Goal: Information Seeking & Learning: Understand process/instructions

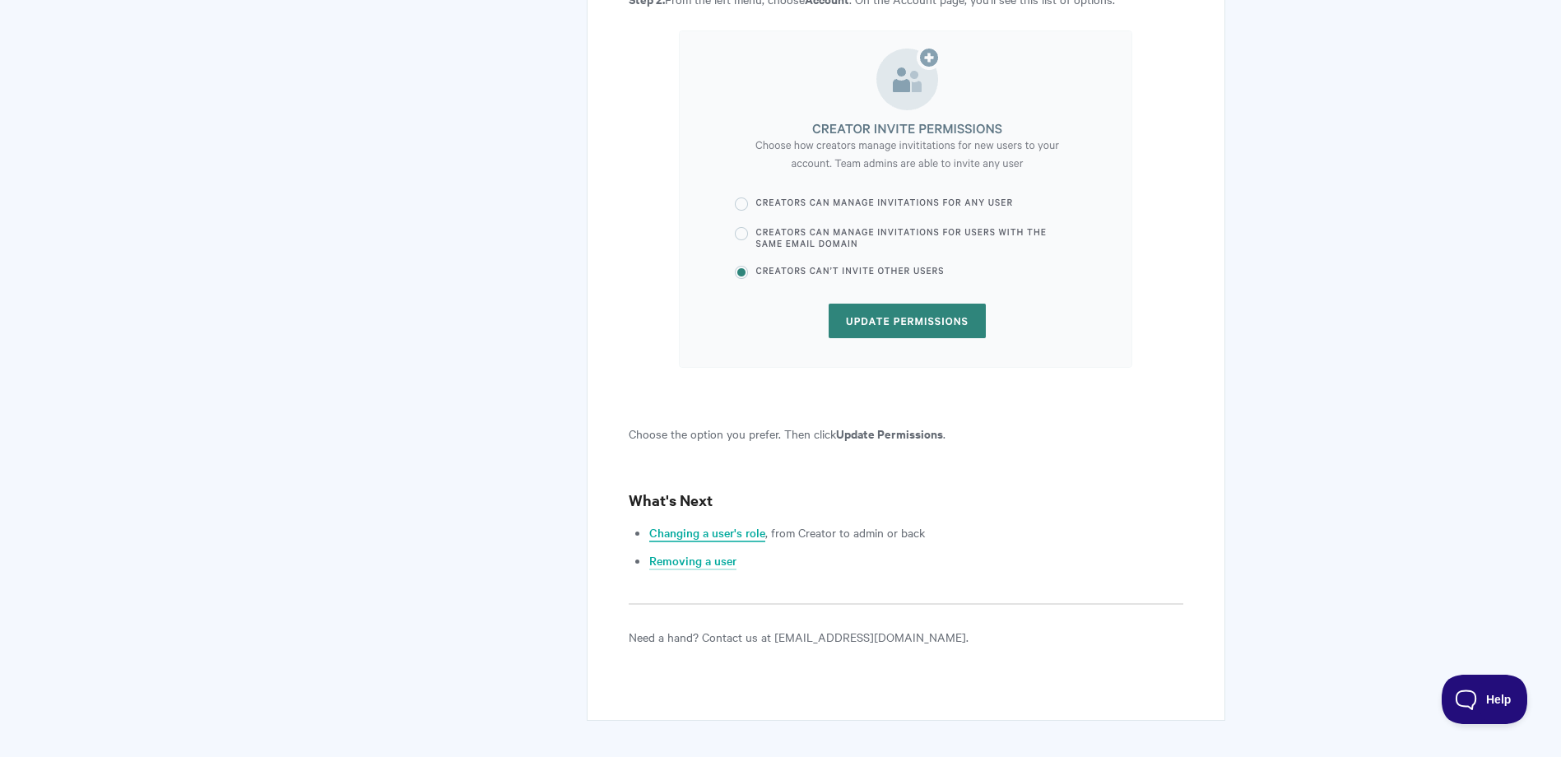
click at [700, 524] on link "Changing a user's role" at bounding box center [707, 533] width 116 height 18
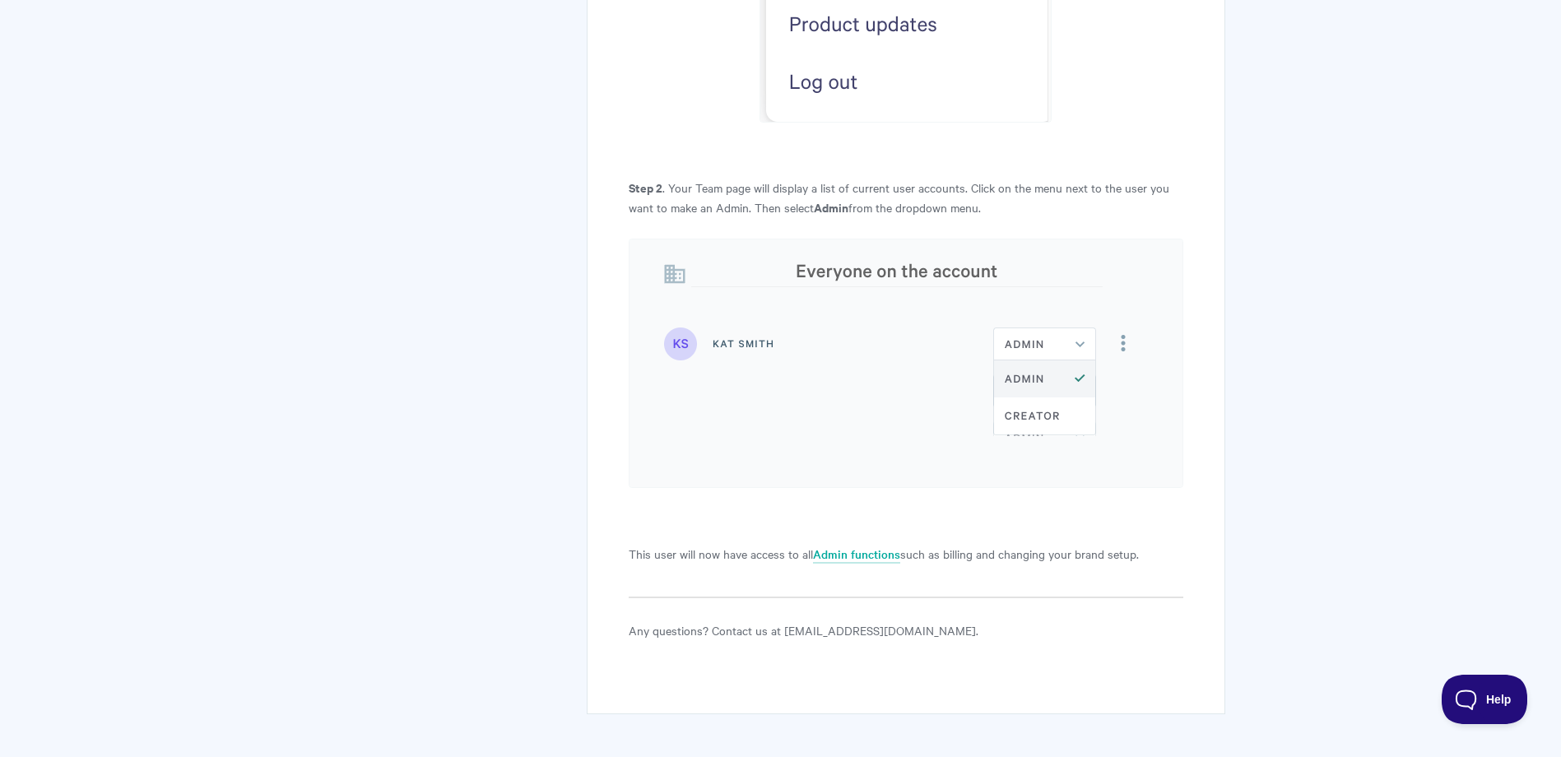
scroll to position [1187, 0]
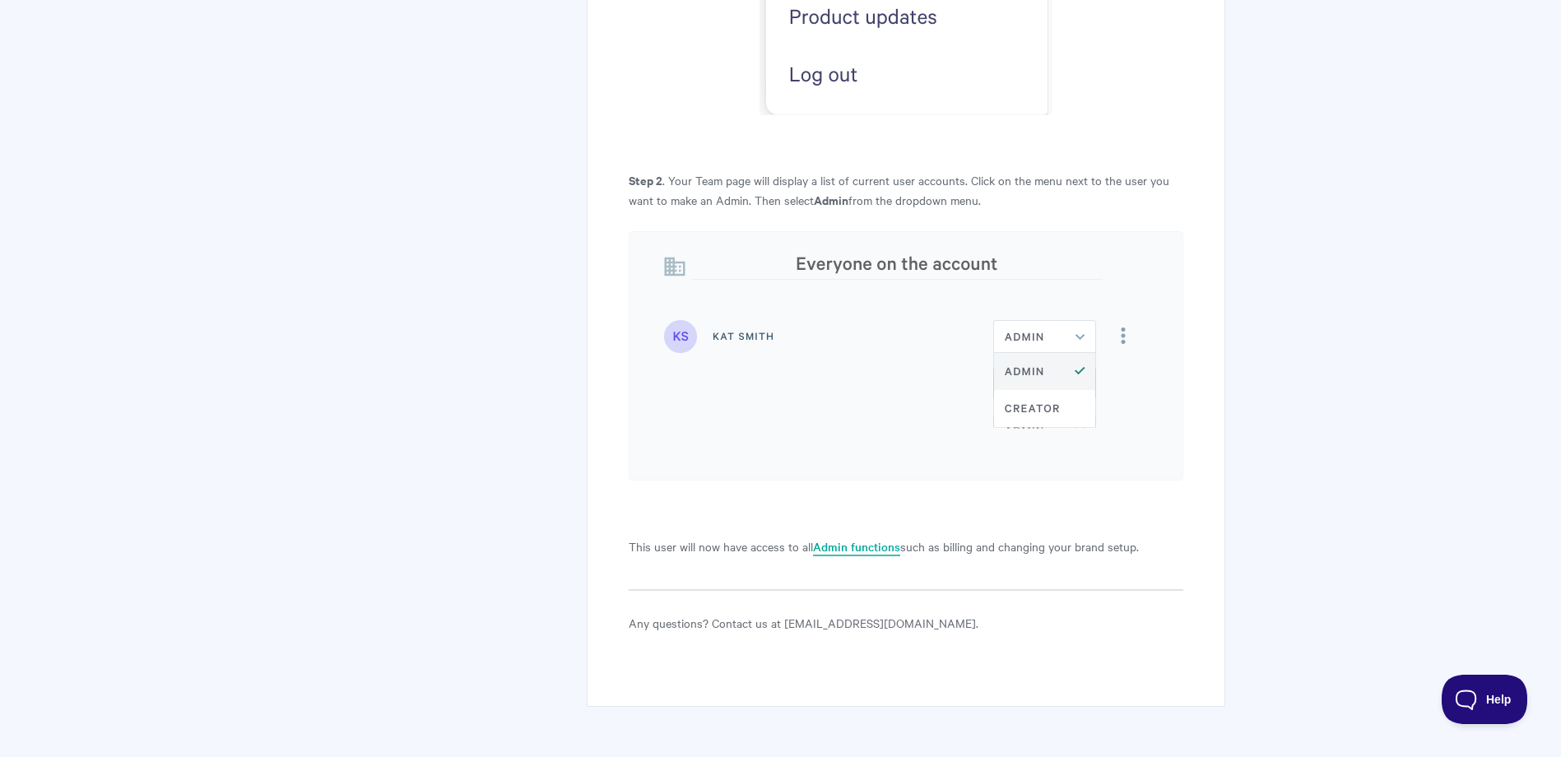
click at [863, 538] on link "Admin functions" at bounding box center [856, 547] width 87 height 18
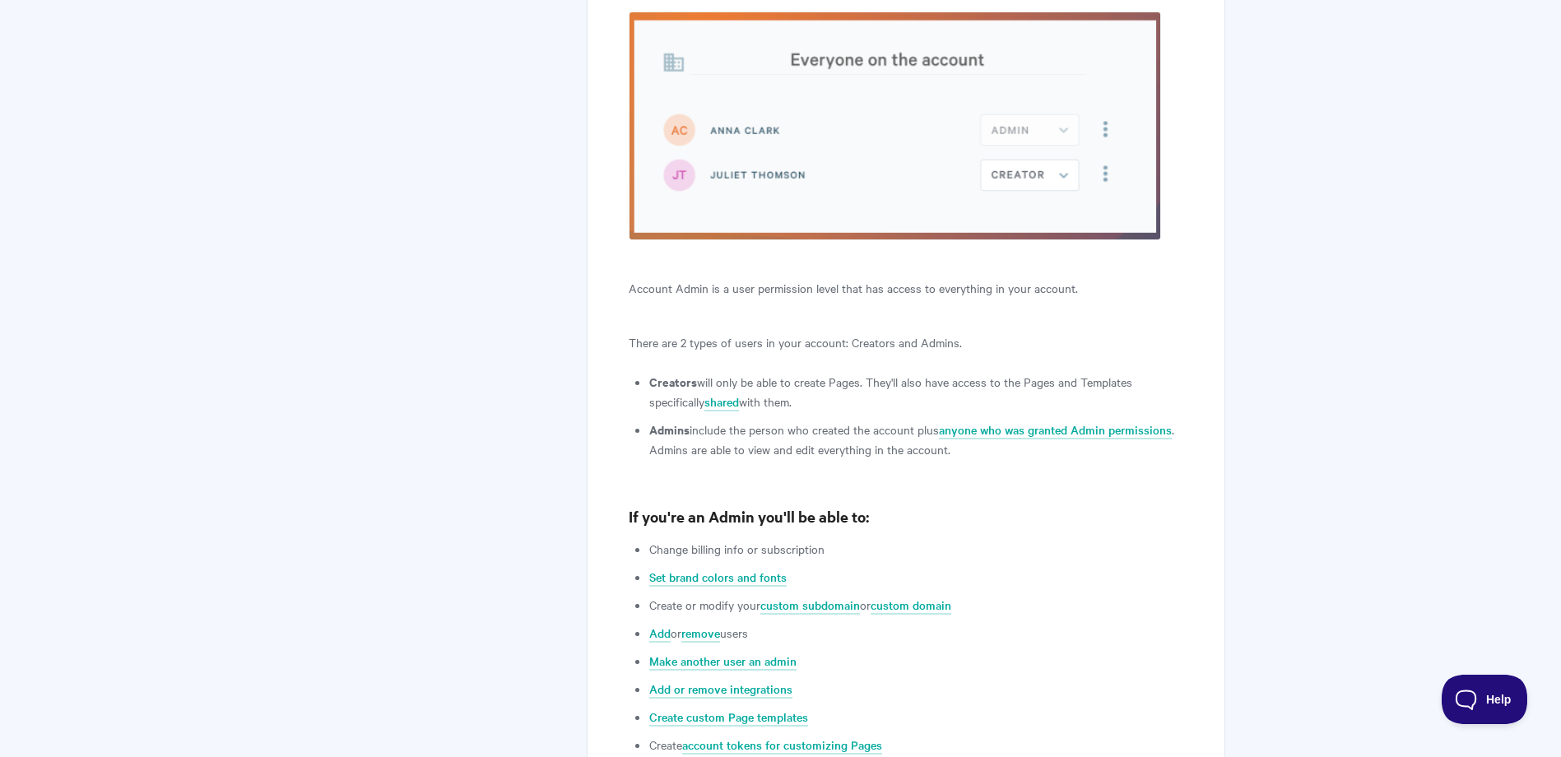
scroll to position [494, 0]
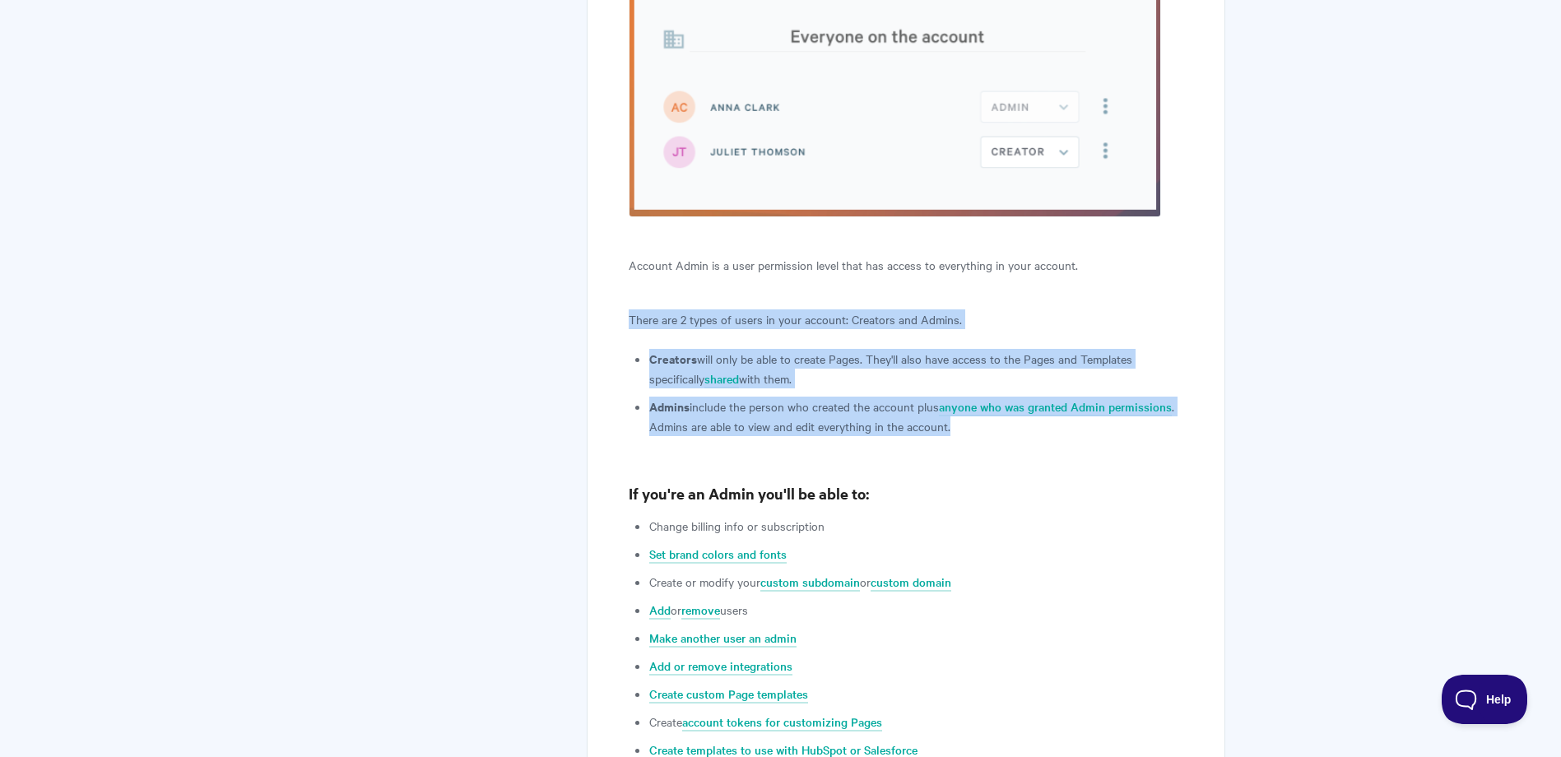
drag, startPoint x: 628, startPoint y: 321, endPoint x: 1195, endPoint y: 425, distance: 576.6
click at [1195, 425] on div "What can an Account Admin do? Qwilr Admin essentials: enhancing account control…" at bounding box center [906, 379] width 638 height 1419
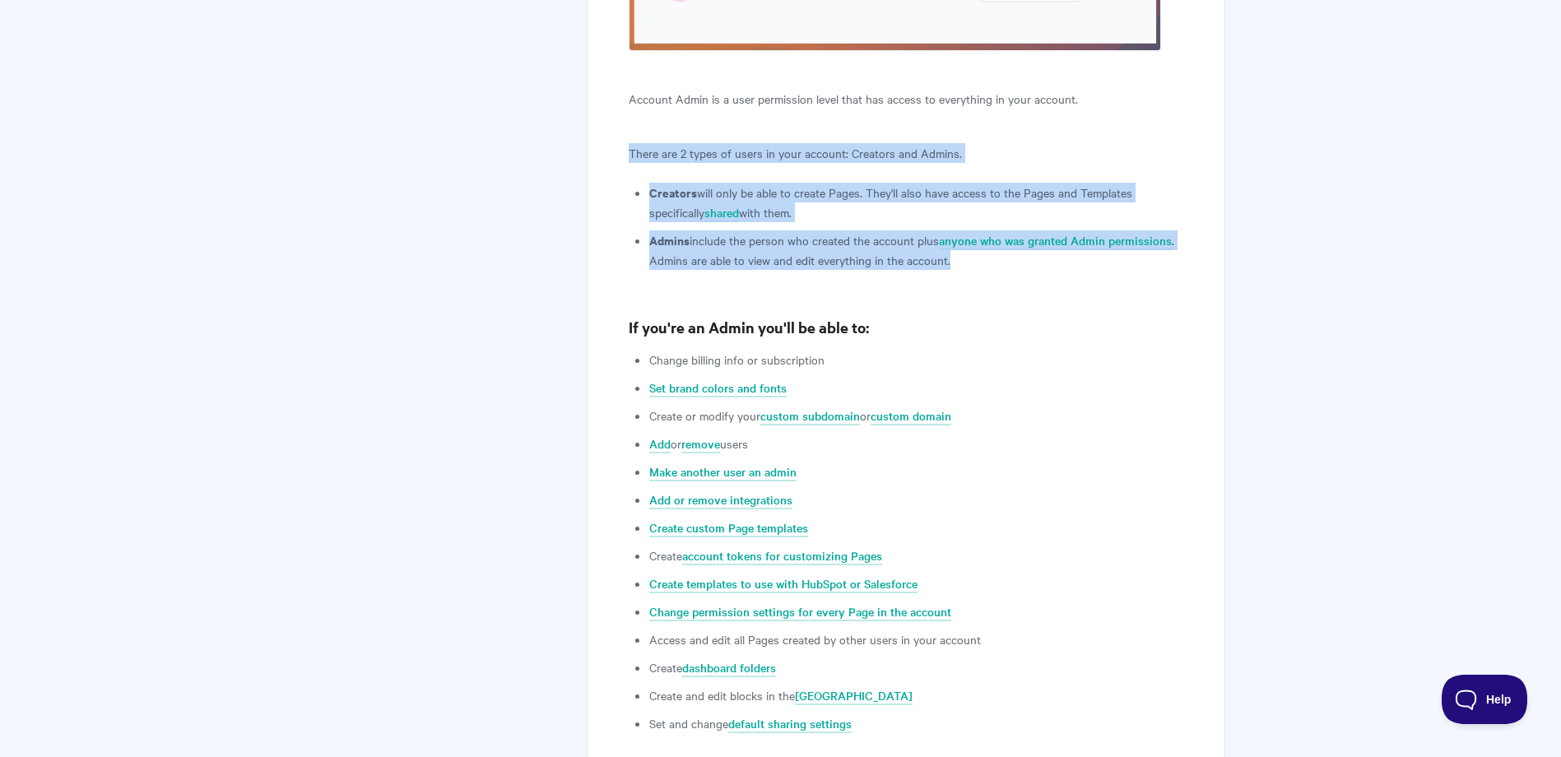
scroll to position [658, 0]
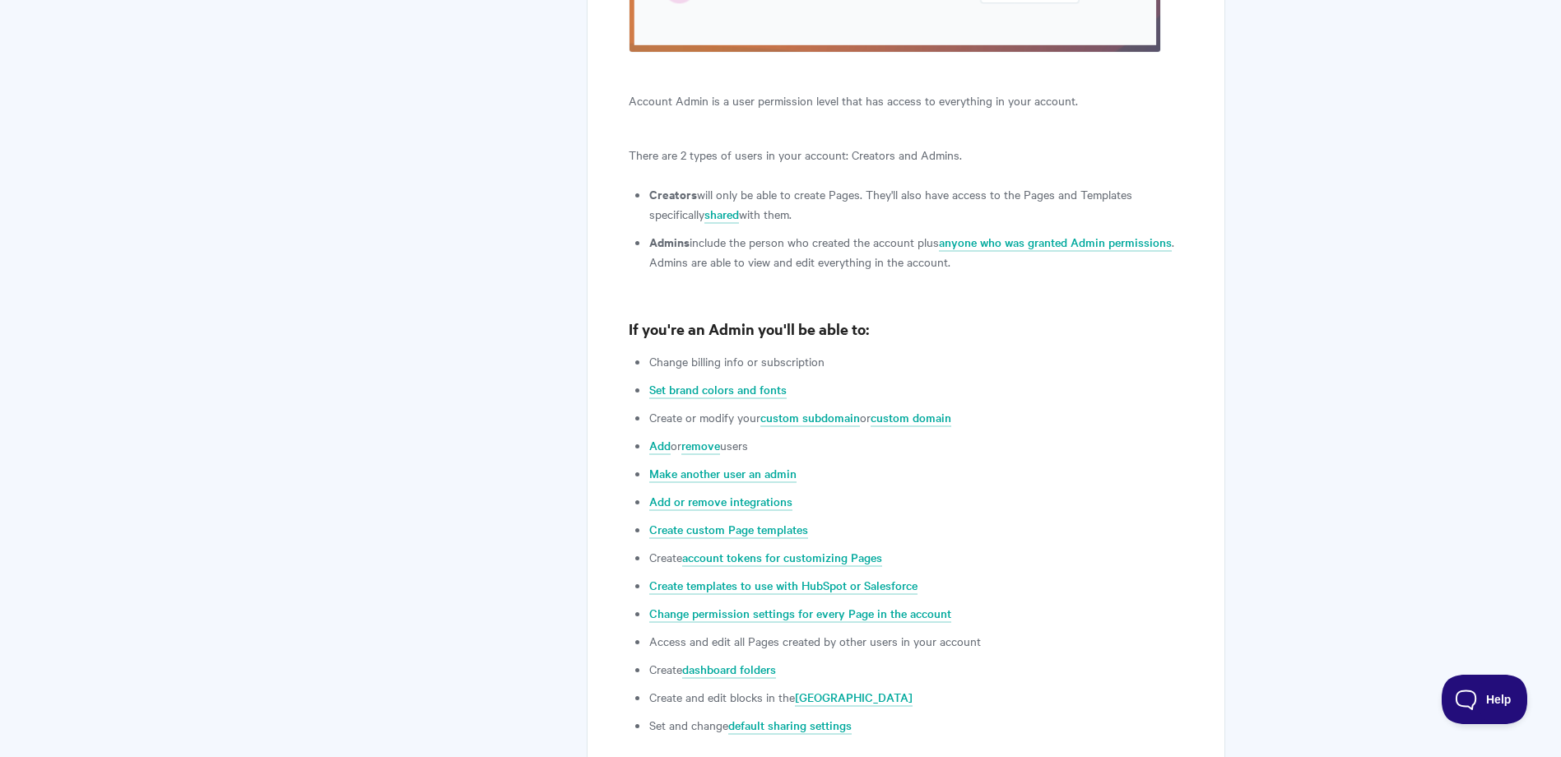
click at [1071, 357] on li "Change billing info or subscription" at bounding box center [915, 361] width 533 height 20
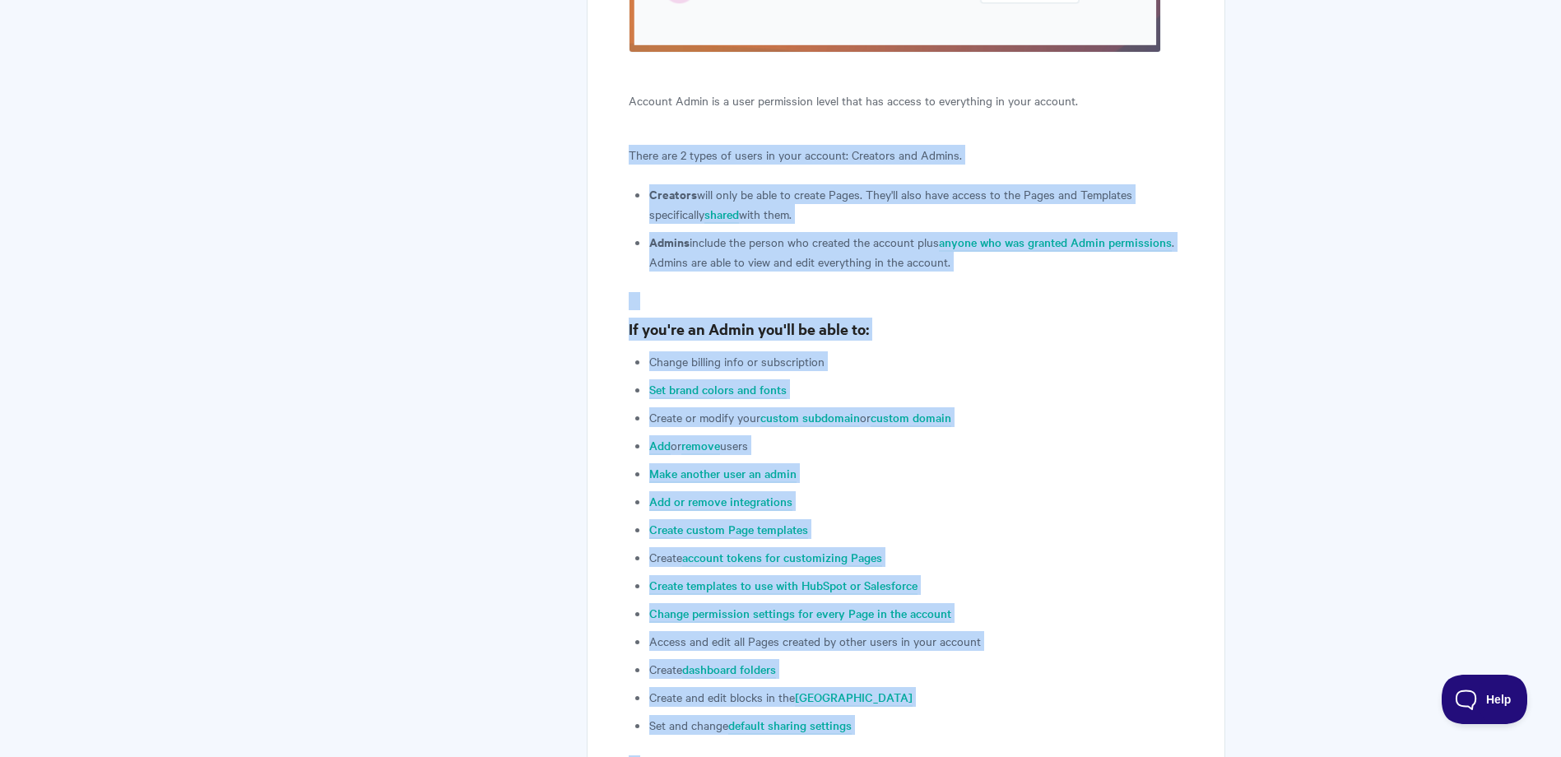
scroll to position [942, 0]
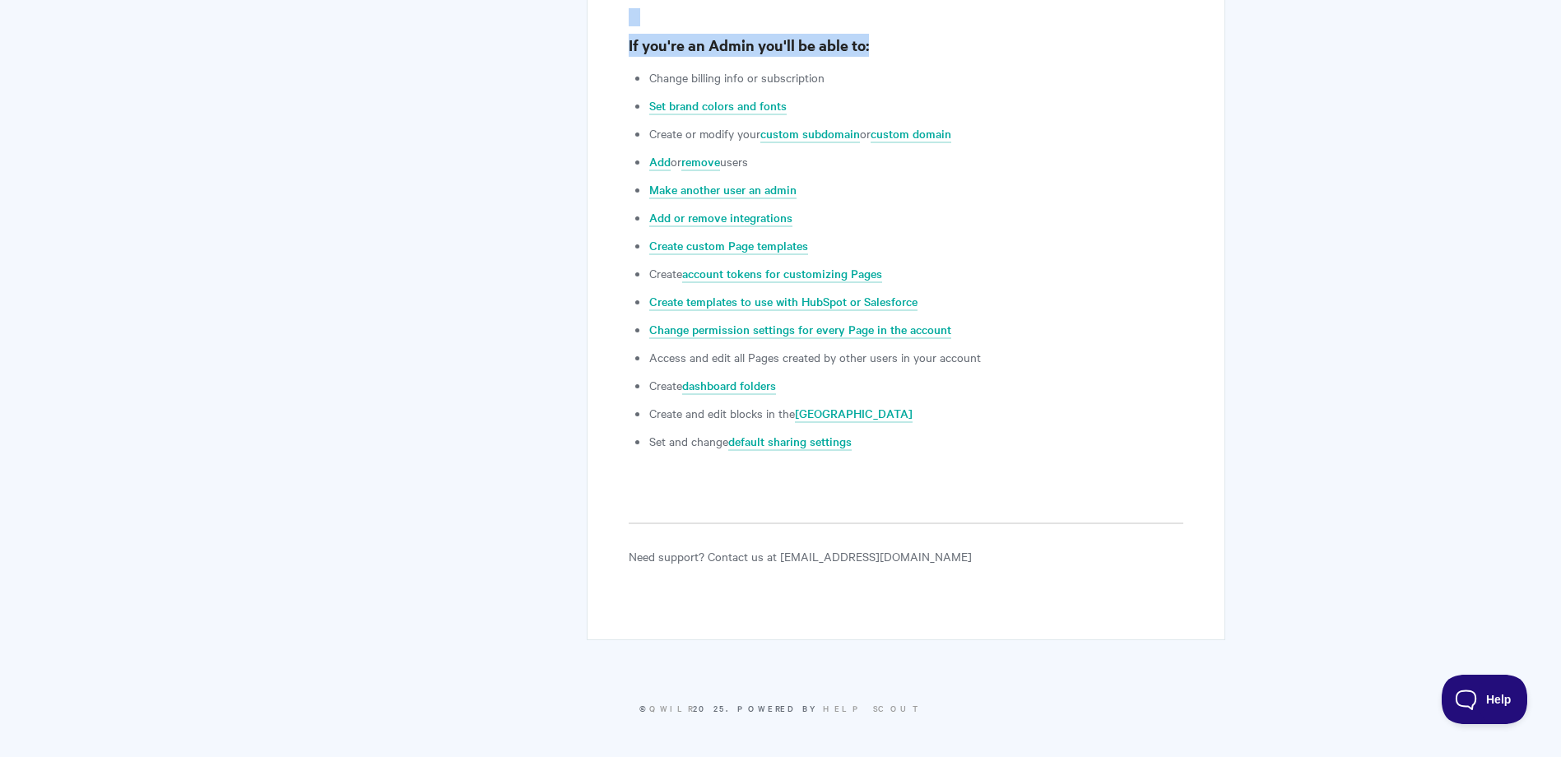
drag, startPoint x: 630, startPoint y: 158, endPoint x: 1079, endPoint y: 464, distance: 543.7
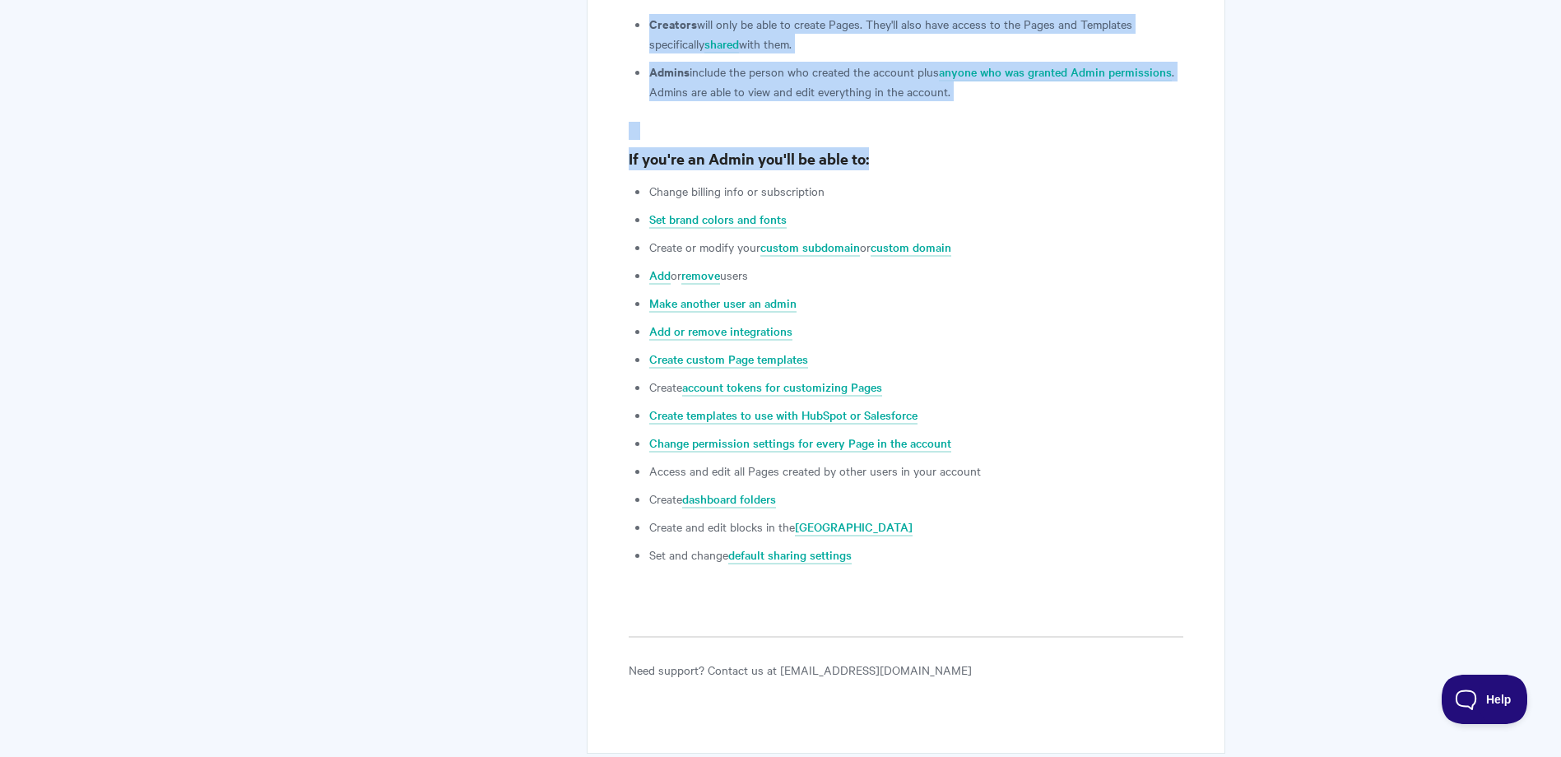
scroll to position [449, 0]
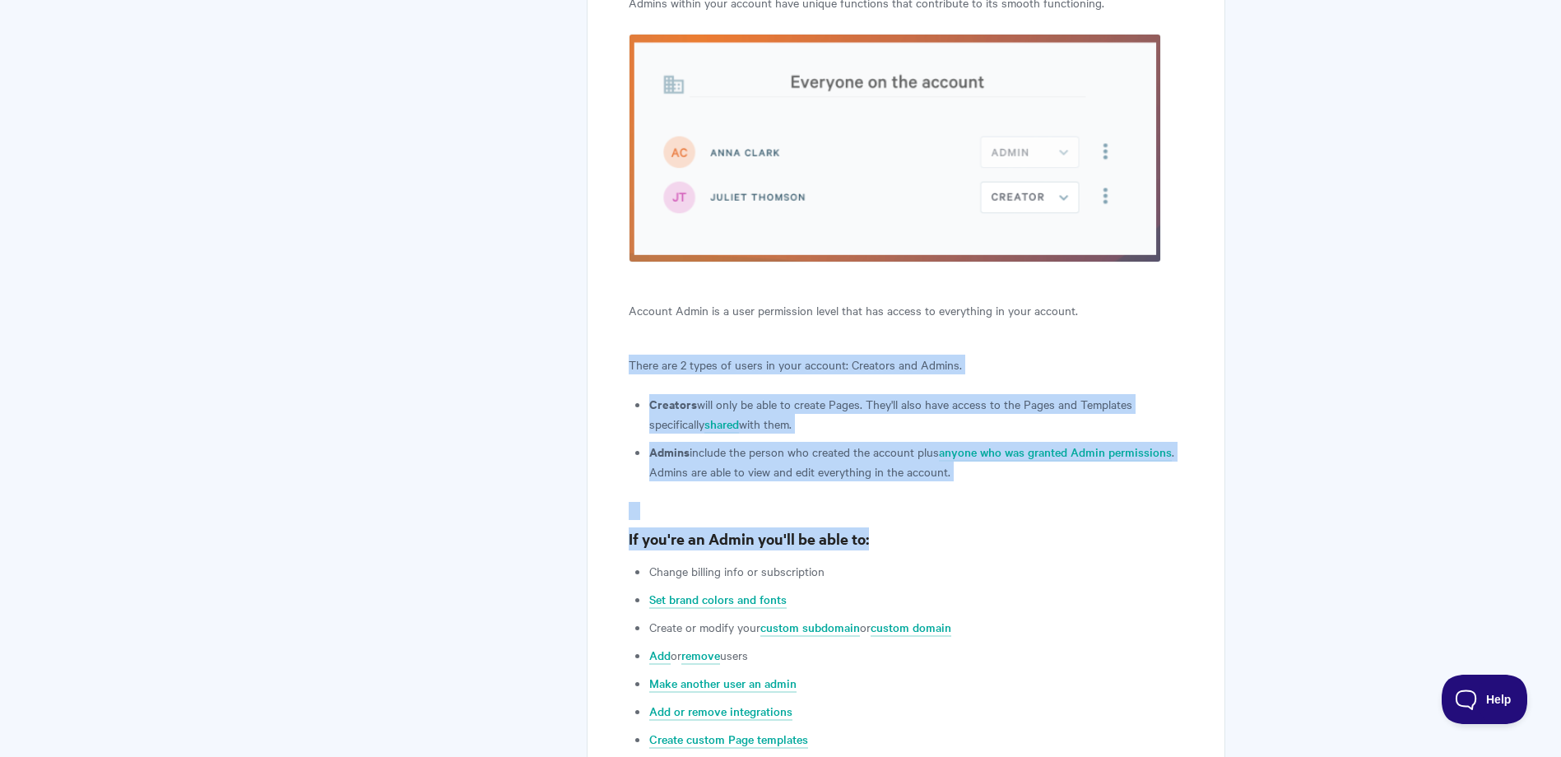
copy article "There are 2 types of users in your account: Creators and Admins. Creators will …"
click at [1111, 552] on article "What can an Account Admin do? Qwilr Admin essentials: enhancing account control…" at bounding box center [906, 415] width 554 height 1290
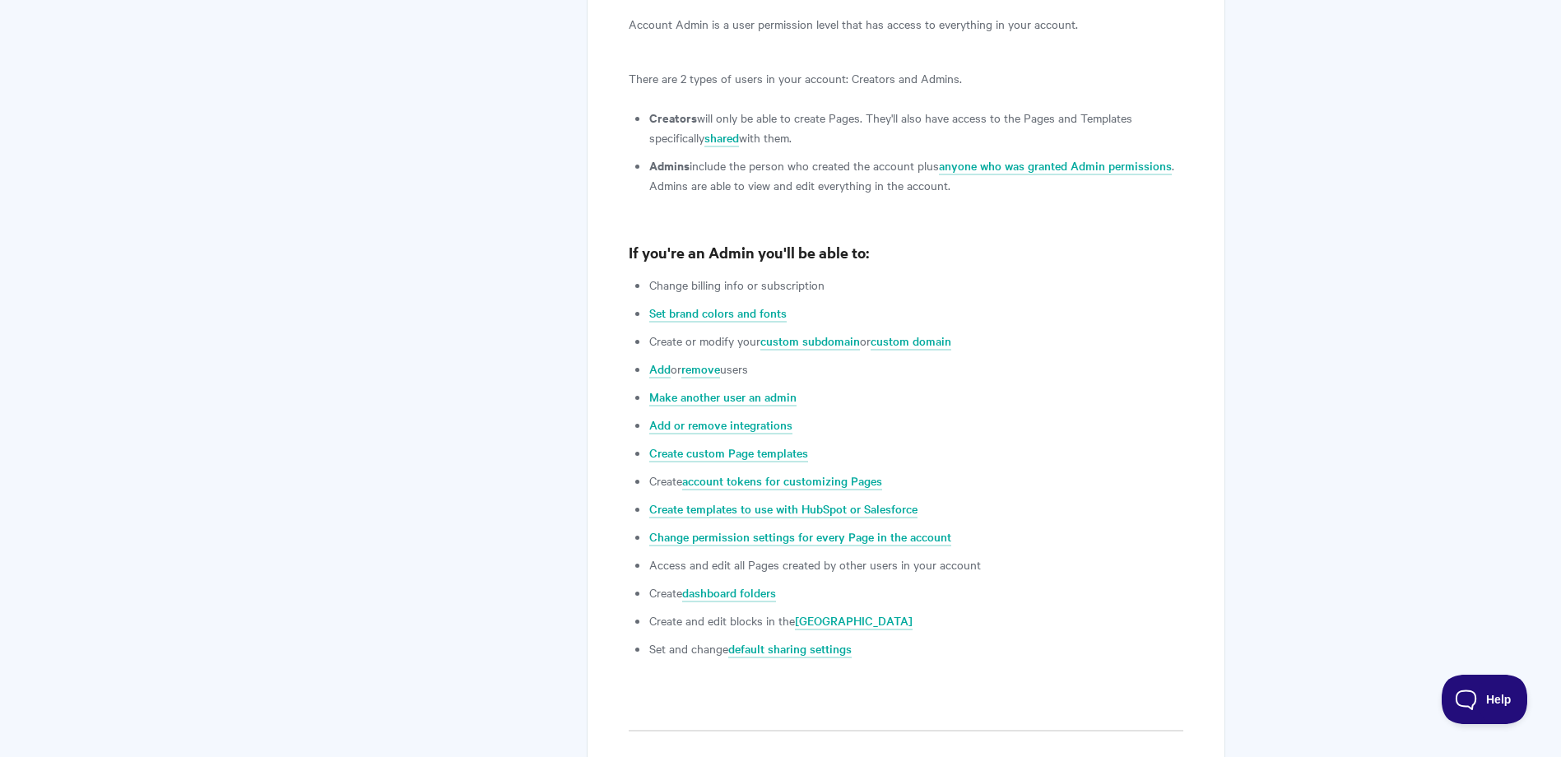
scroll to position [778, 0]
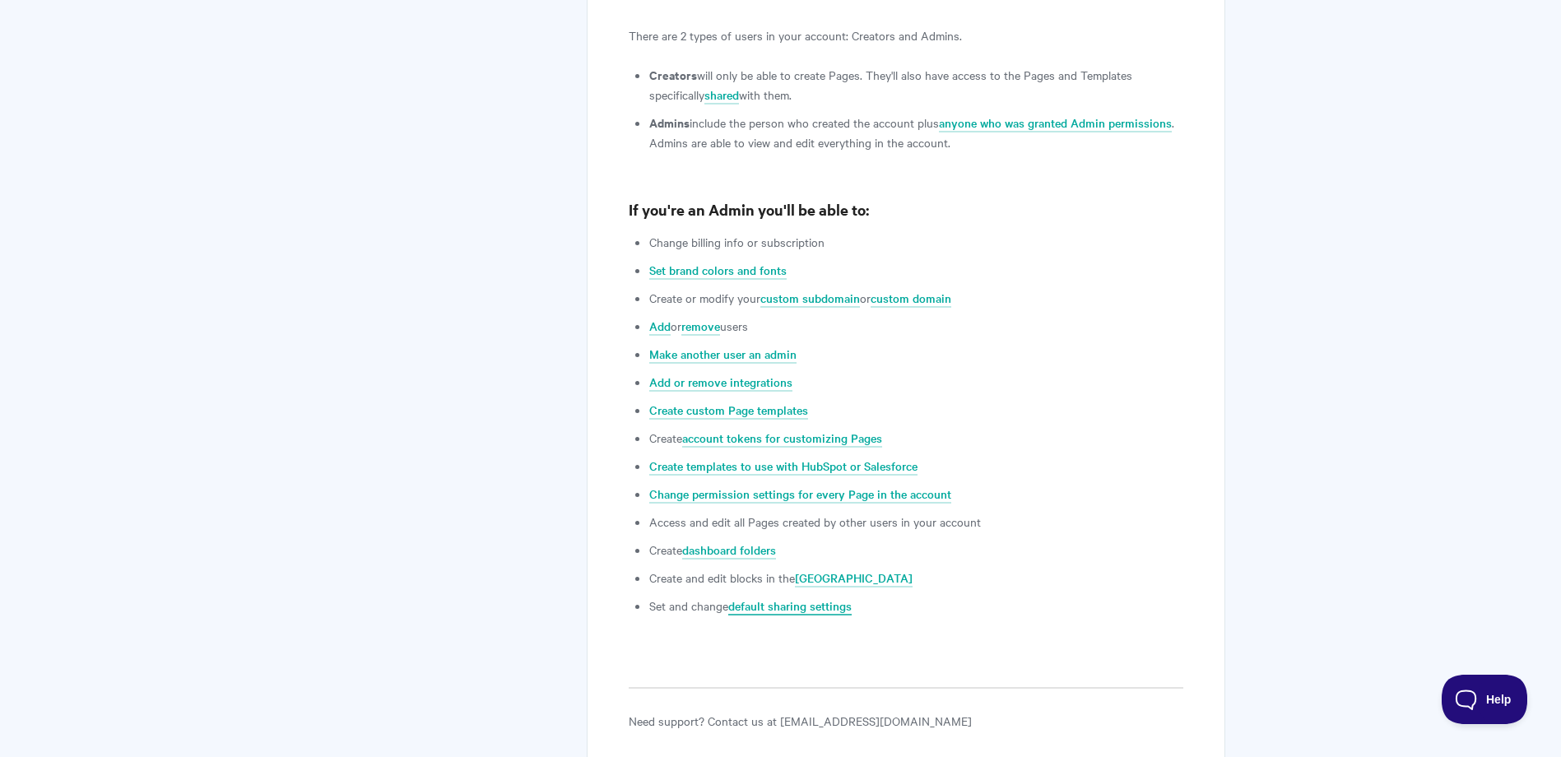
click at [809, 597] on link "default sharing settings" at bounding box center [789, 606] width 123 height 18
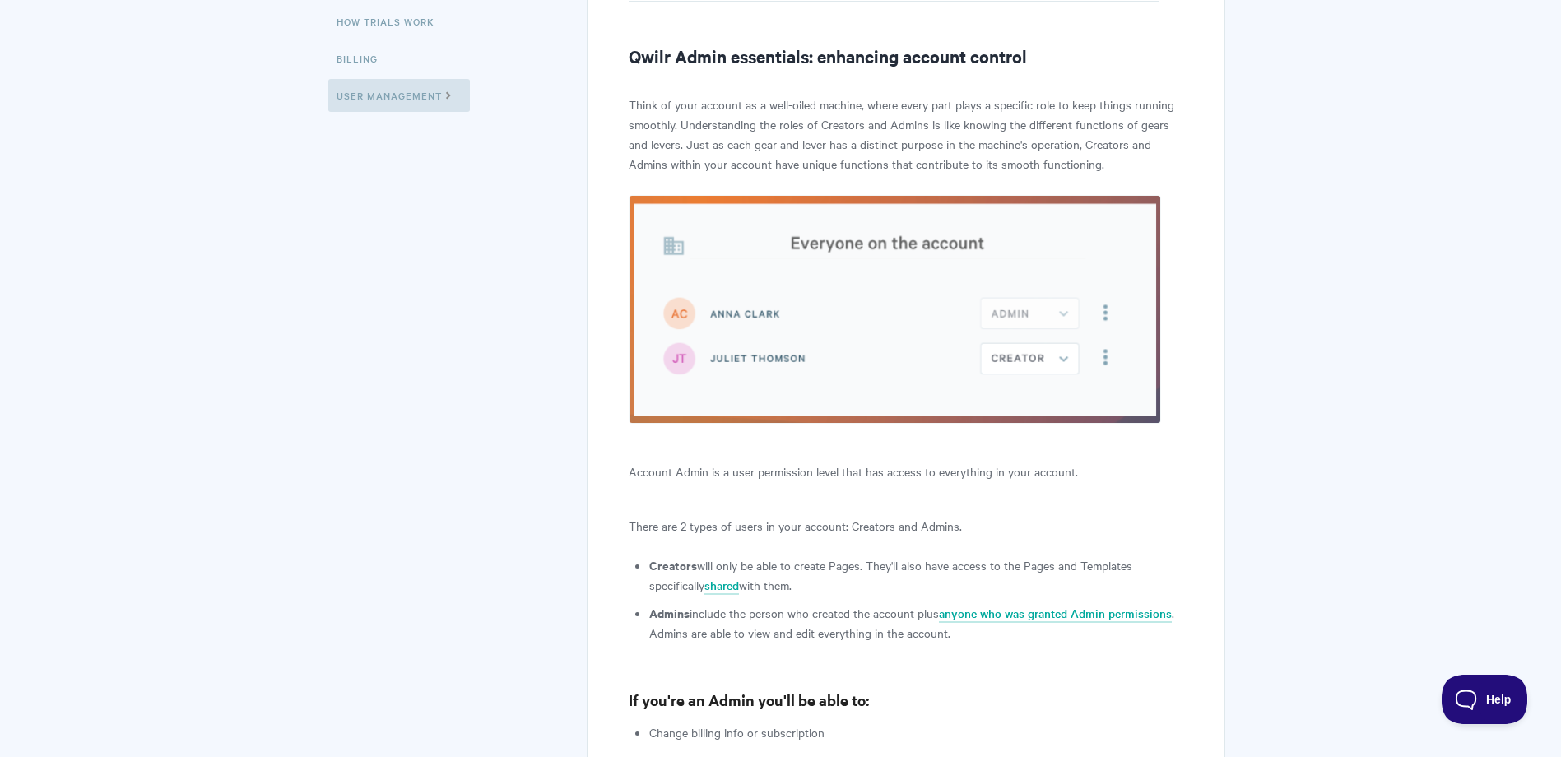
scroll to position [247, 0]
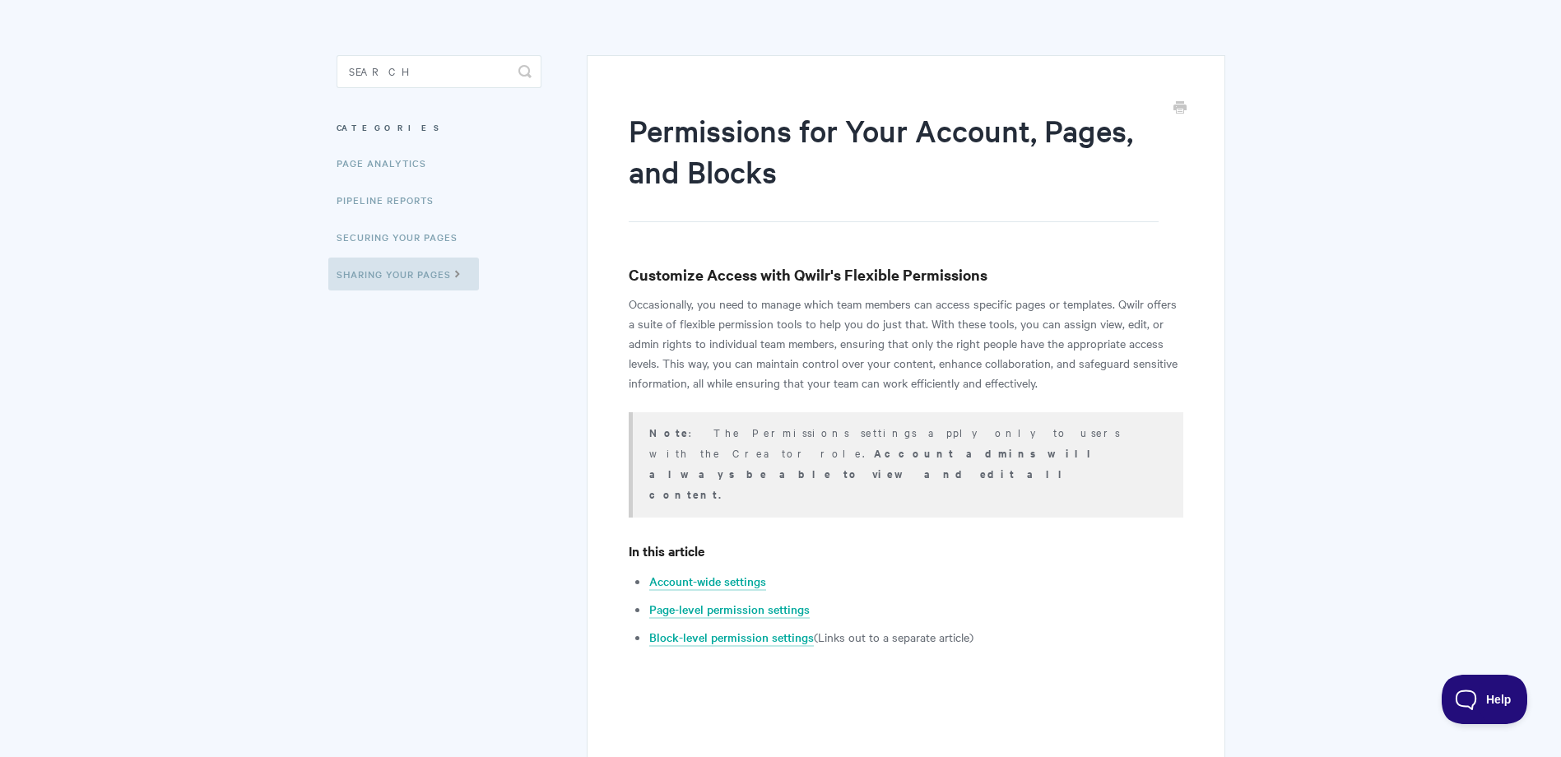
scroll to position [165, 0]
